Goal: Task Accomplishment & Management: Complete application form

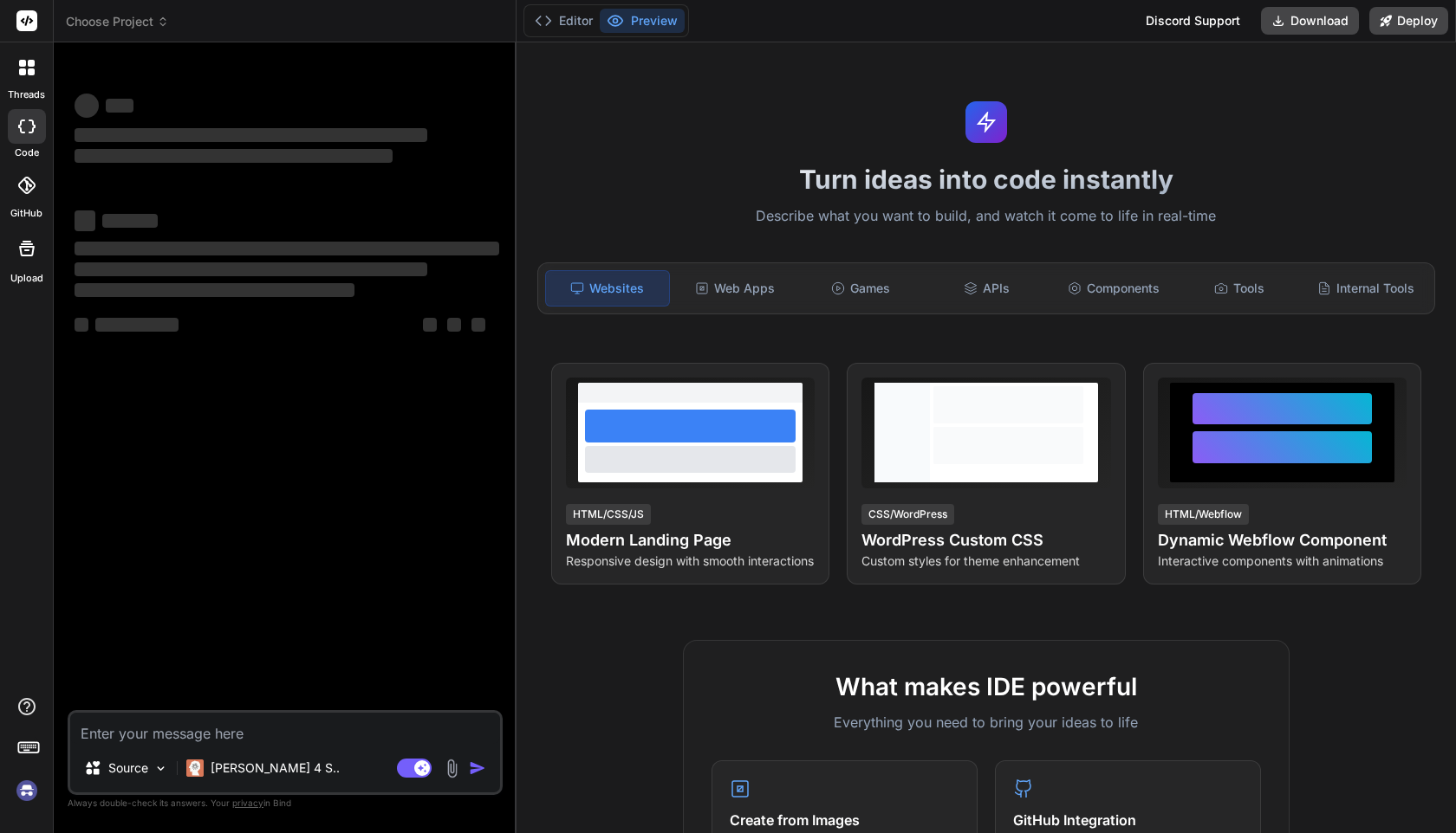
type textarea "x"
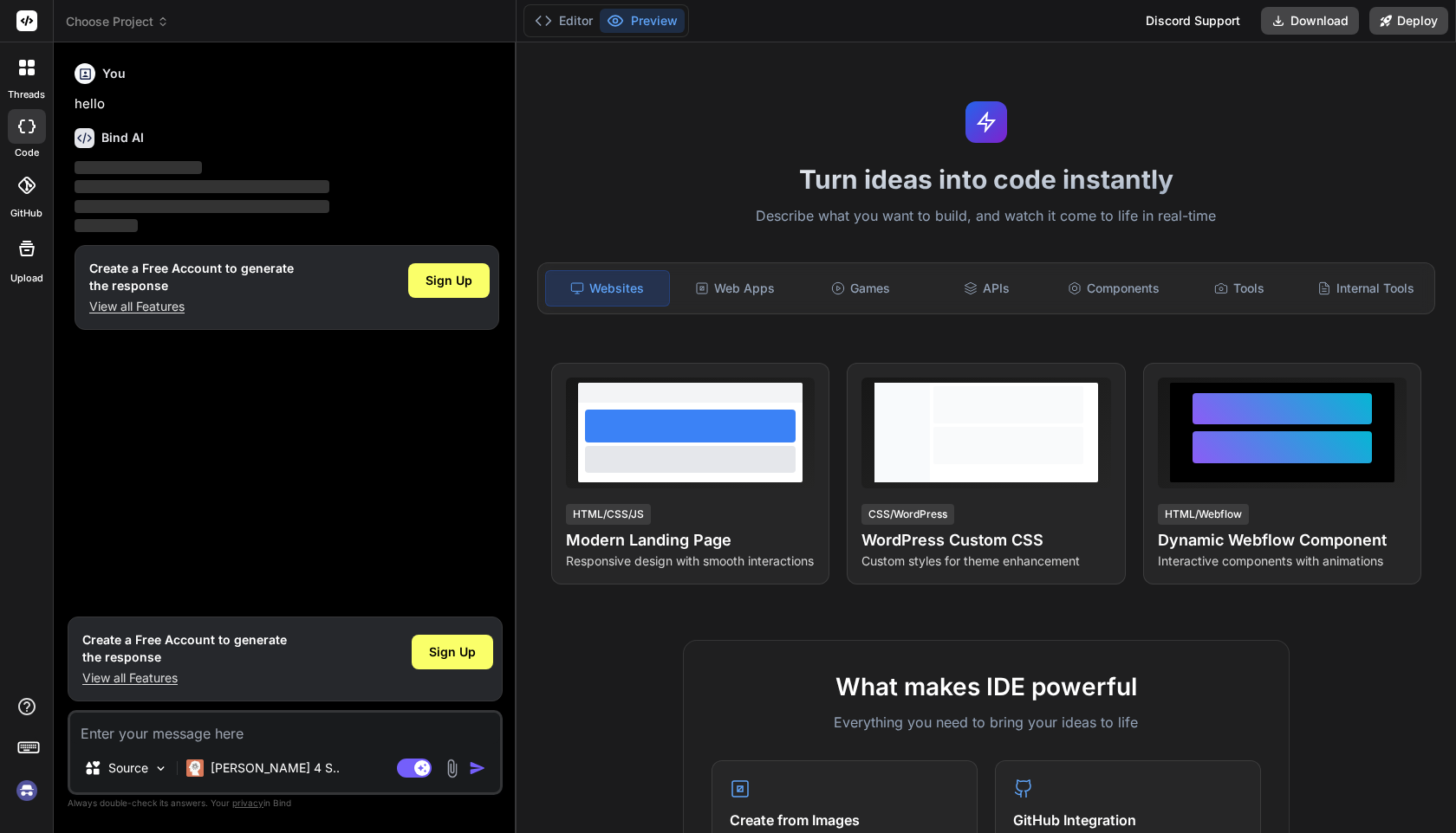
click at [93, 17] on span "Choose Project" at bounding box center [117, 21] width 103 height 17
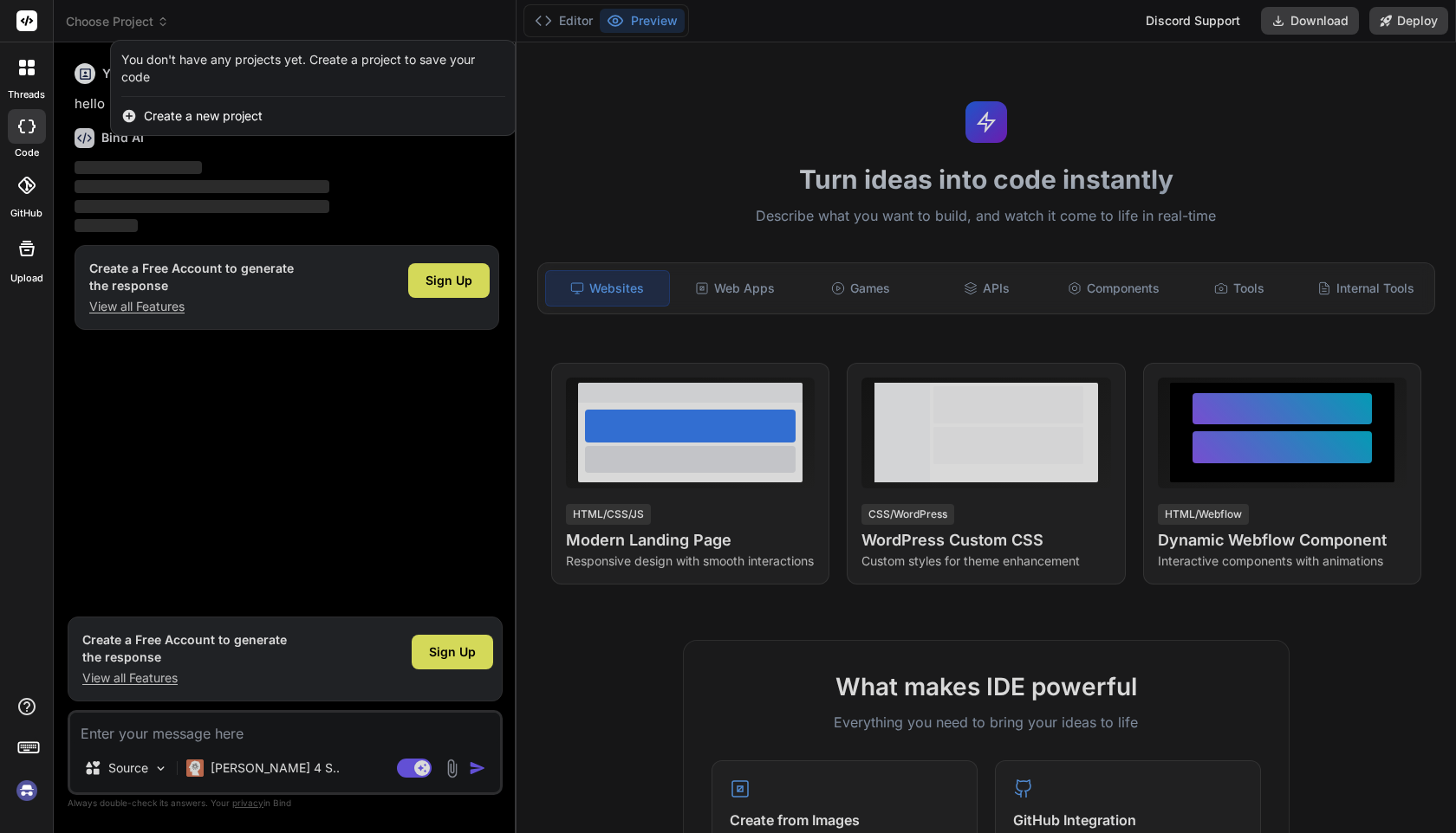
click at [170, 120] on span "Create a new project" at bounding box center [203, 115] width 119 height 17
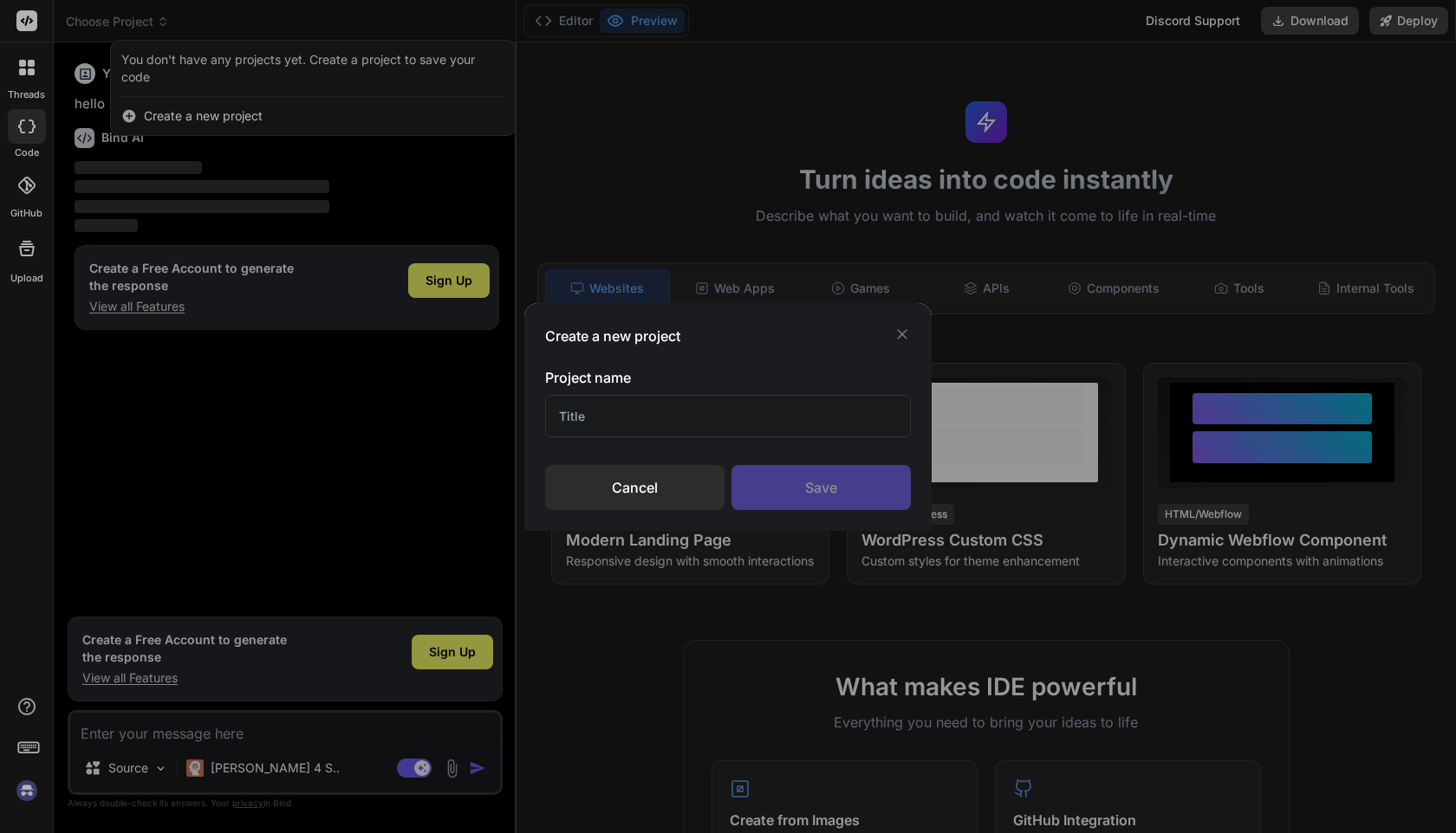
click at [689, 421] on input "text" at bounding box center [728, 416] width 366 height 42
type input "New"
click at [829, 498] on div "Save" at bounding box center [821, 488] width 179 height 45
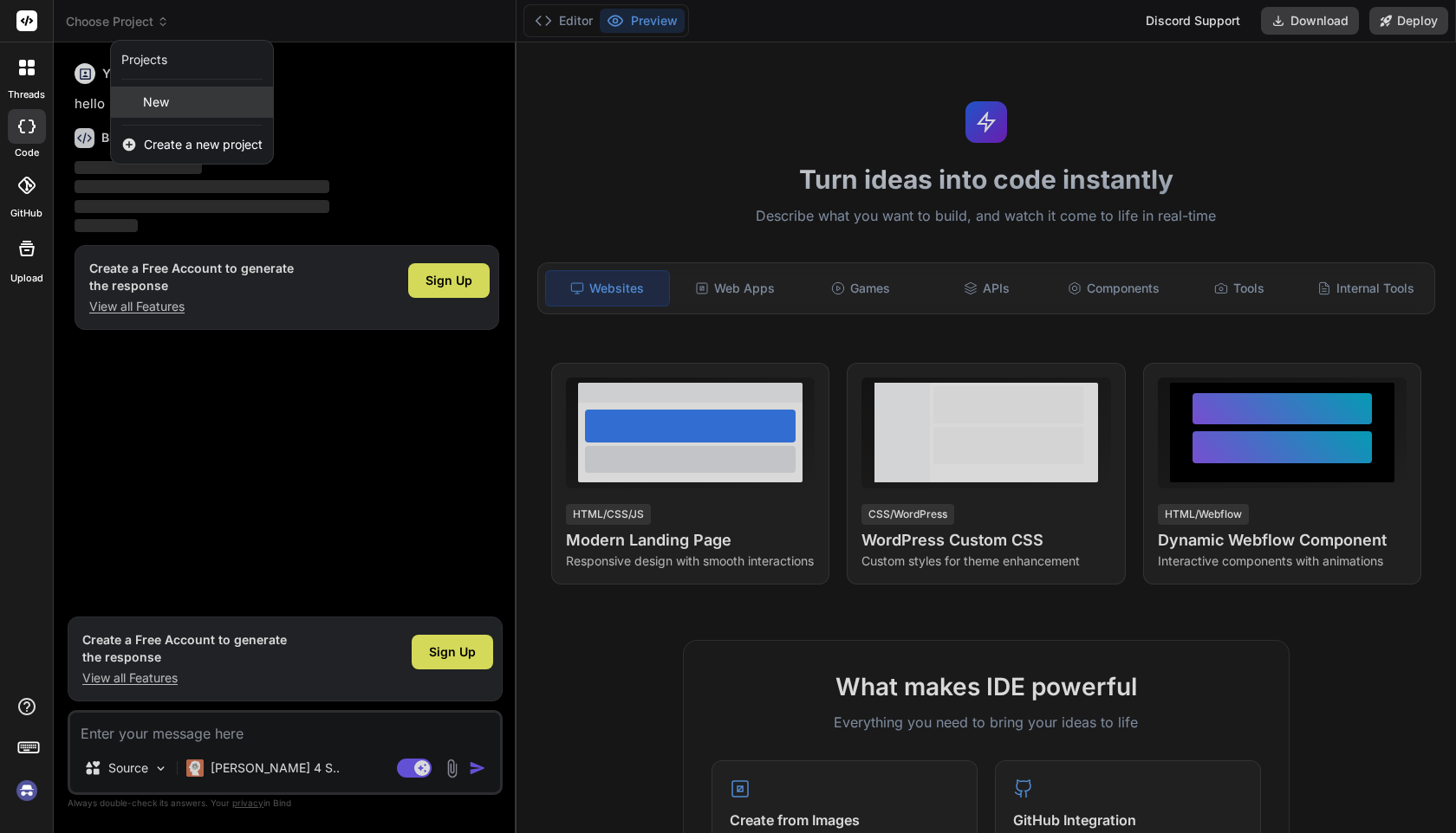
click at [161, 97] on span "New" at bounding box center [156, 102] width 26 height 17
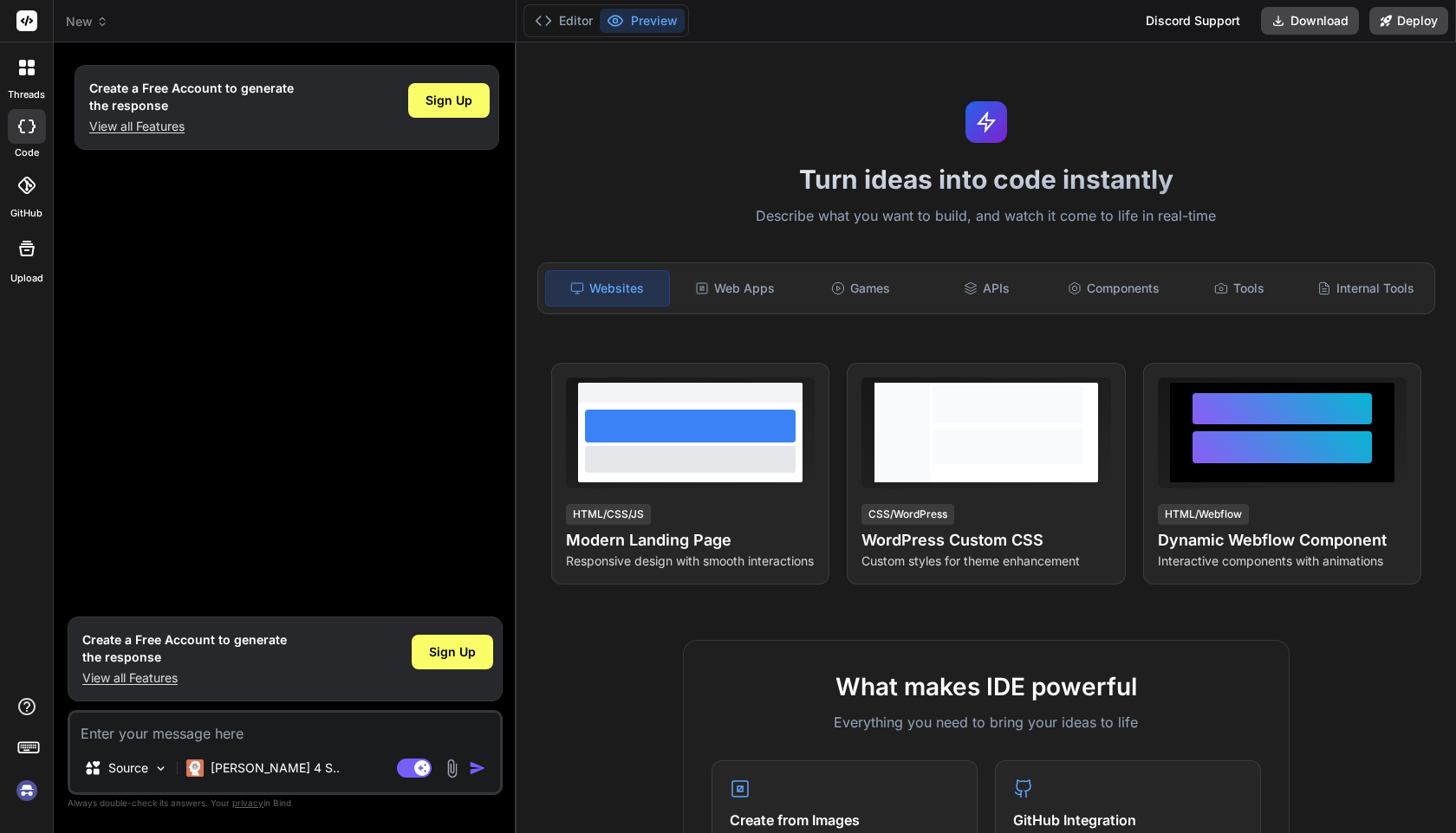
click at [406, 84] on div "Create a Free Account to generate the response View all Features Sign Up" at bounding box center [286, 107] width 424 height 85
click at [430, 93] on span "Sign Up" at bounding box center [448, 100] width 47 height 17
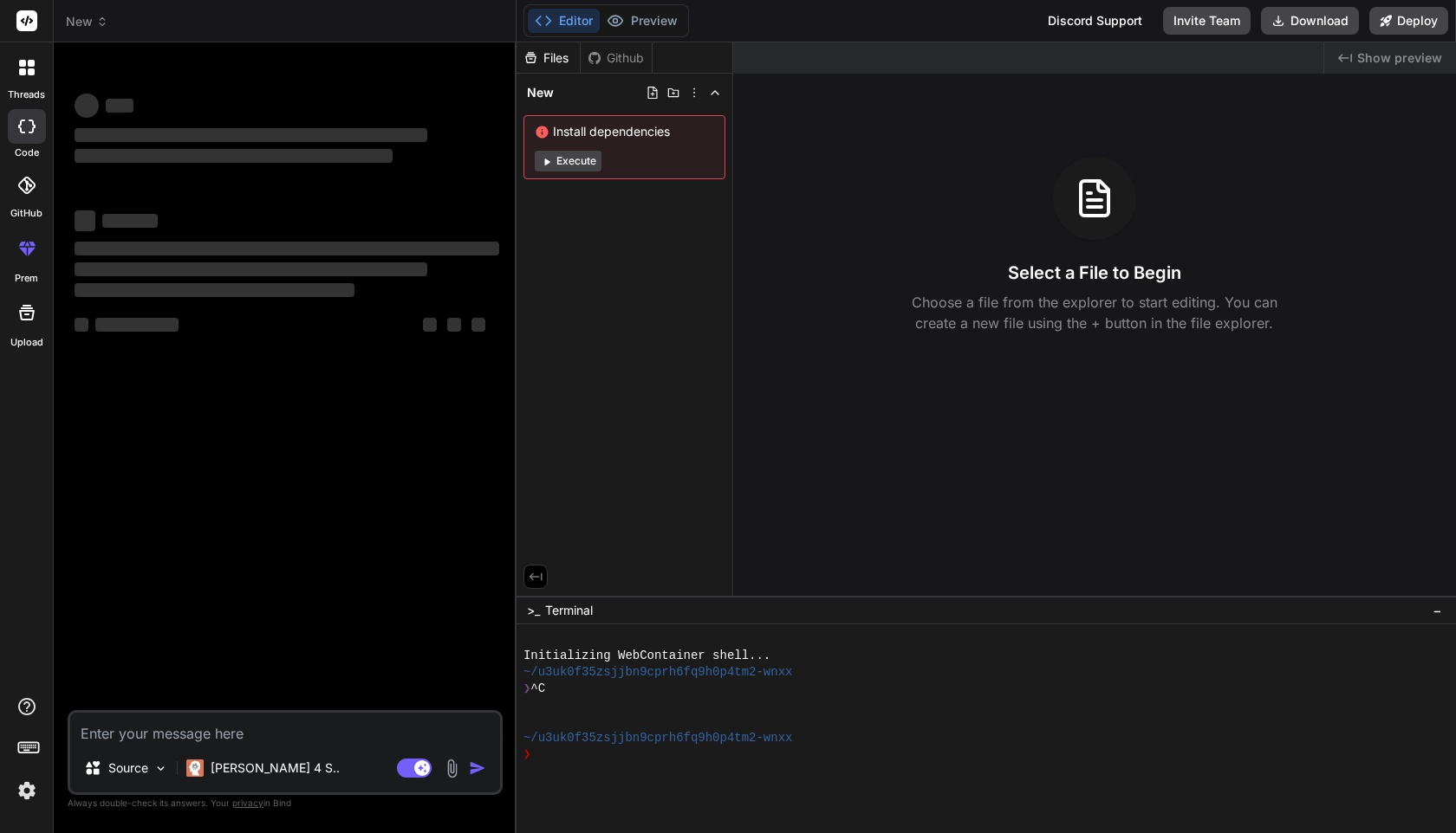
type textarea "x"
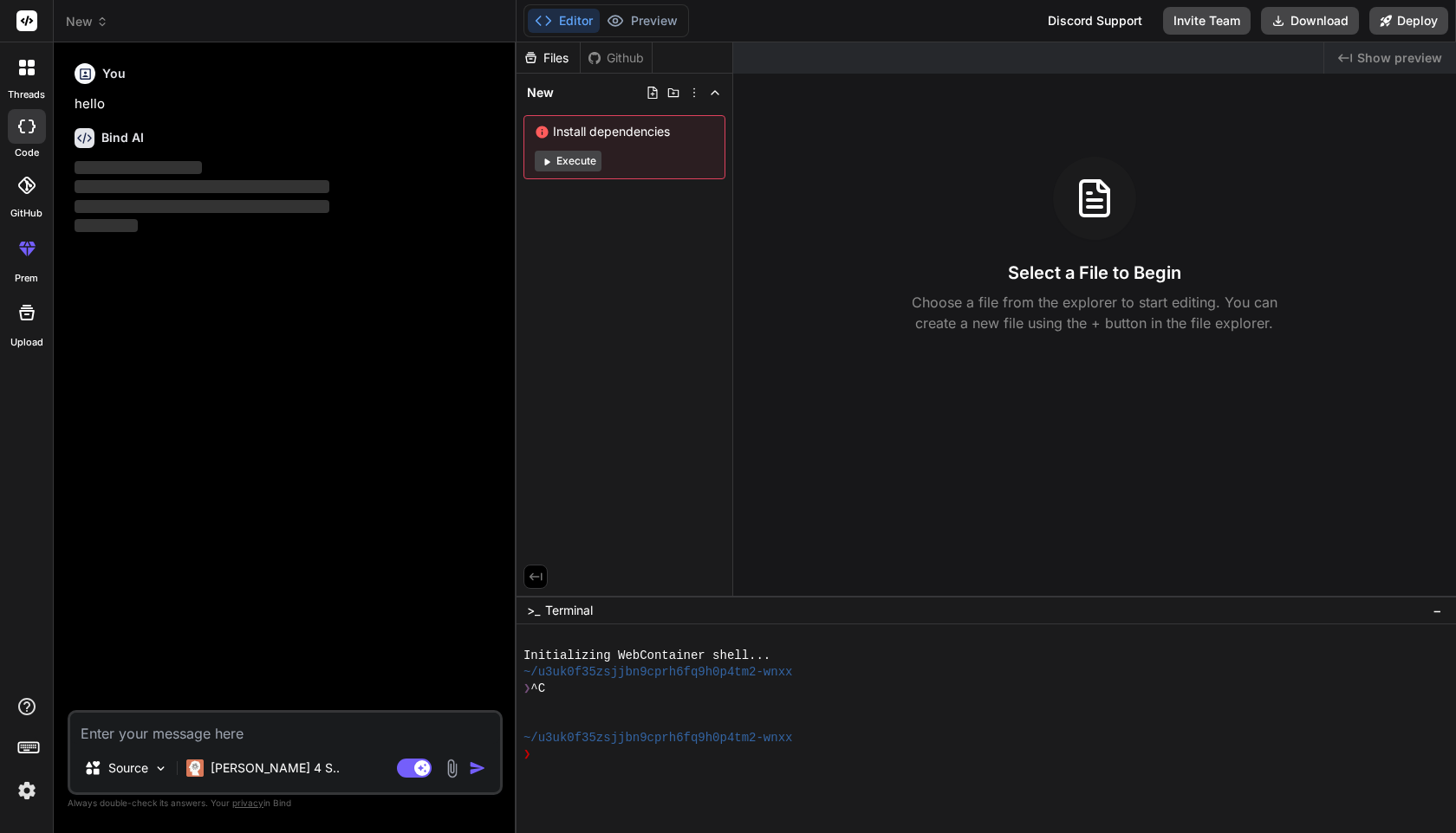
click at [25, 170] on div at bounding box center [27, 185] width 38 height 38
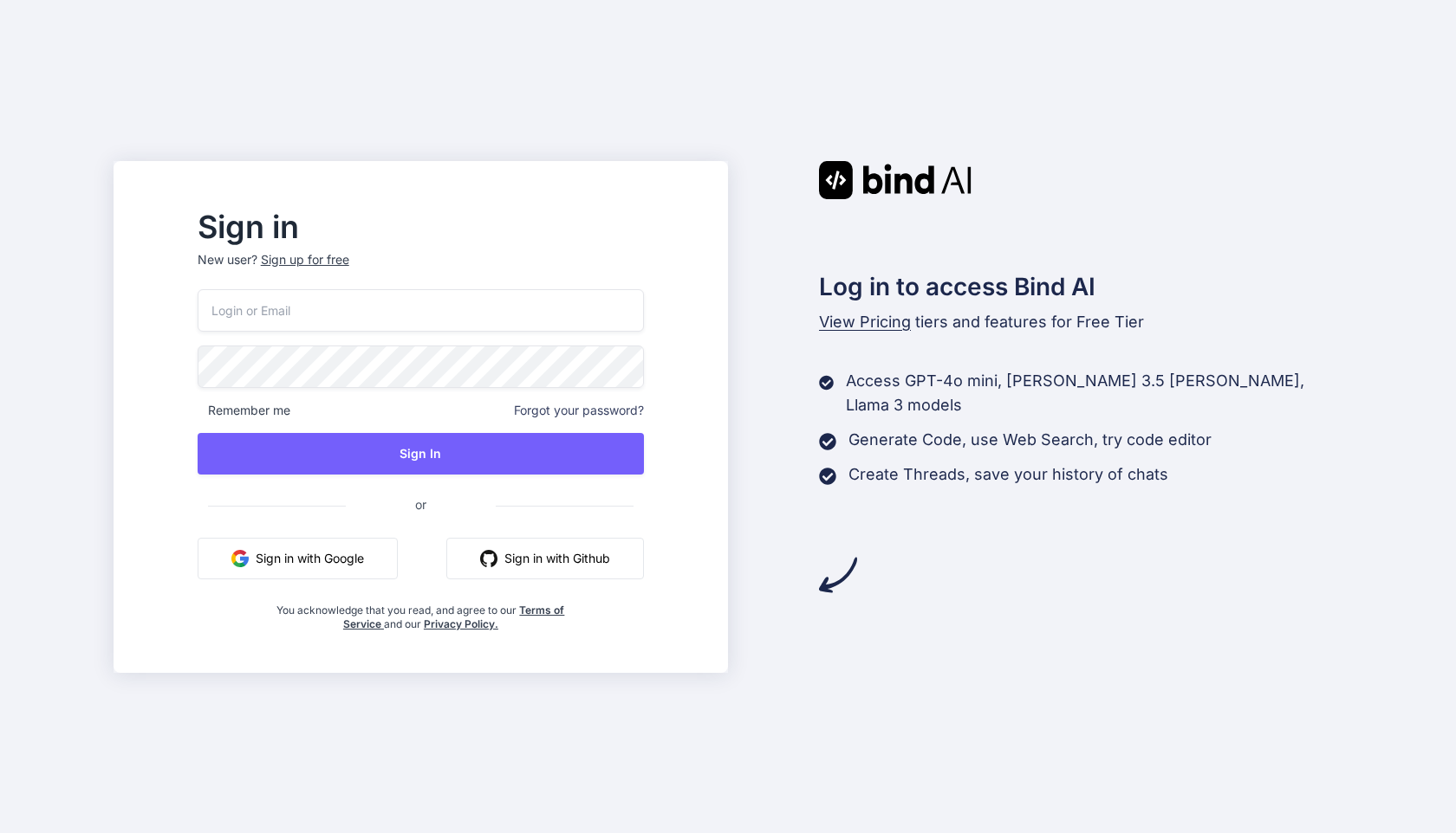
click at [336, 568] on button "Sign in with Google" at bounding box center [298, 558] width 200 height 41
click at [336, 556] on button "Sign in with Google" at bounding box center [298, 558] width 200 height 41
